Goal: Task Accomplishment & Management: Manage account settings

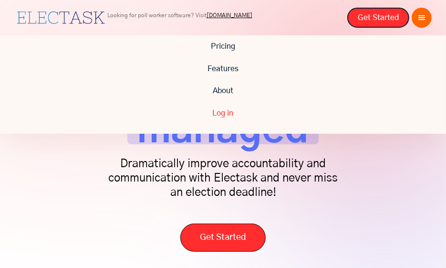
click at [270, 123] on link "Log in" at bounding box center [223, 113] width 446 height 22
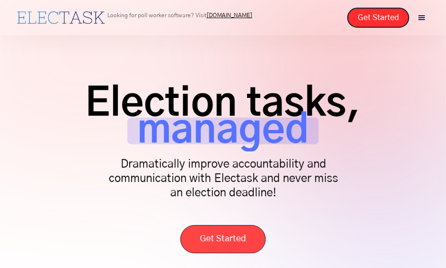
click at [423, 19] on div "menu" at bounding box center [422, 17] width 11 height 11
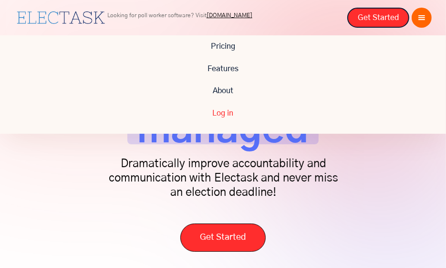
click at [224, 116] on link "Log in" at bounding box center [223, 113] width 446 height 22
